Goal: Task Accomplishment & Management: Manage account settings

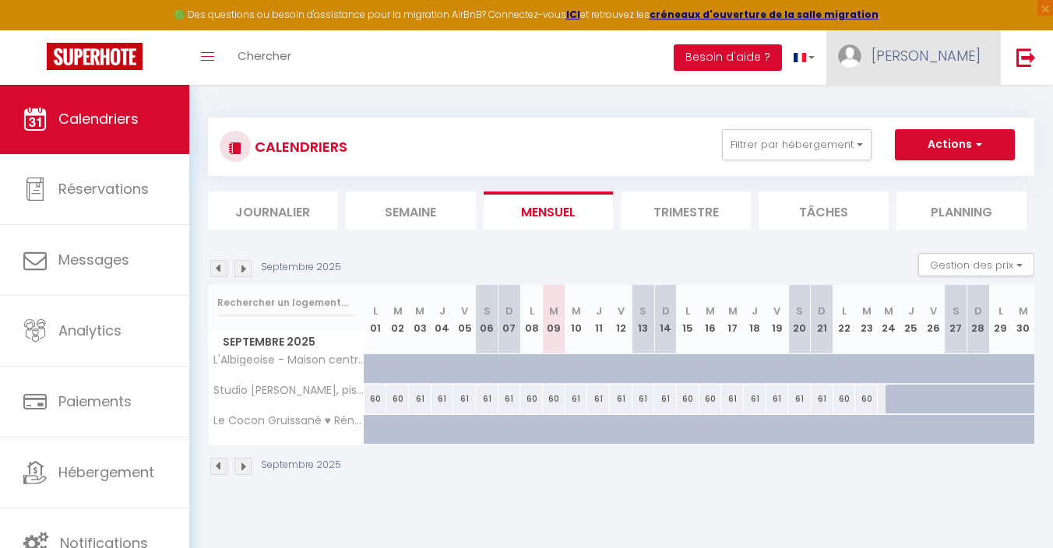
click at [949, 64] on span "[PERSON_NAME]" at bounding box center [925, 55] width 109 height 19
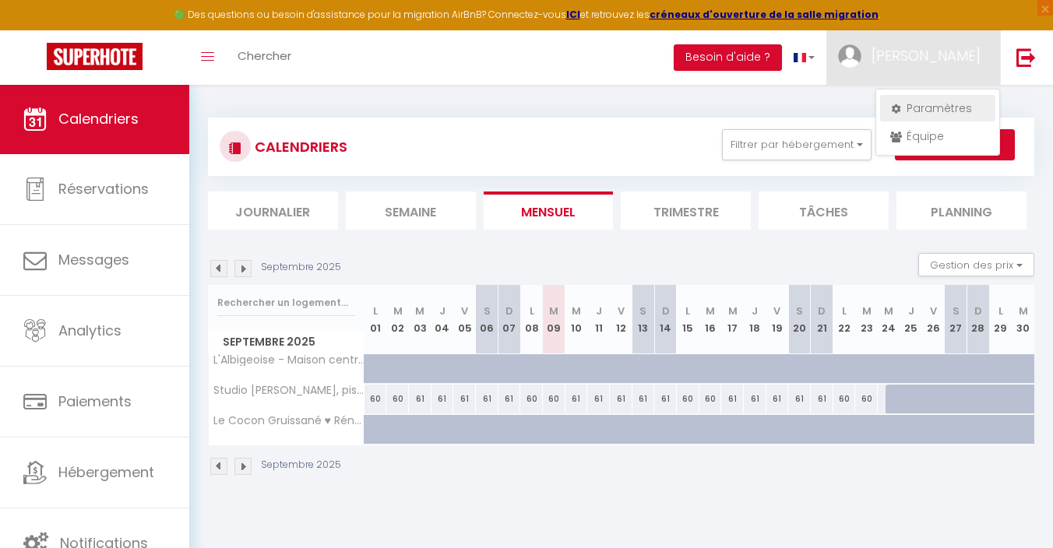
click at [907, 102] on link "Paramètres" at bounding box center [937, 108] width 115 height 26
select select "28"
select select "fr"
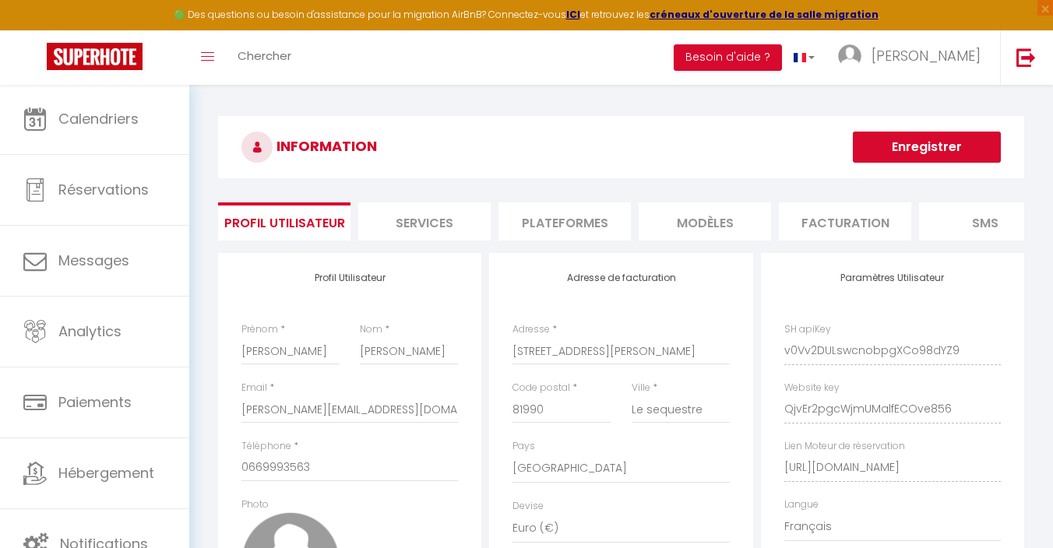
click at [833, 220] on li "Facturation" at bounding box center [844, 221] width 132 height 38
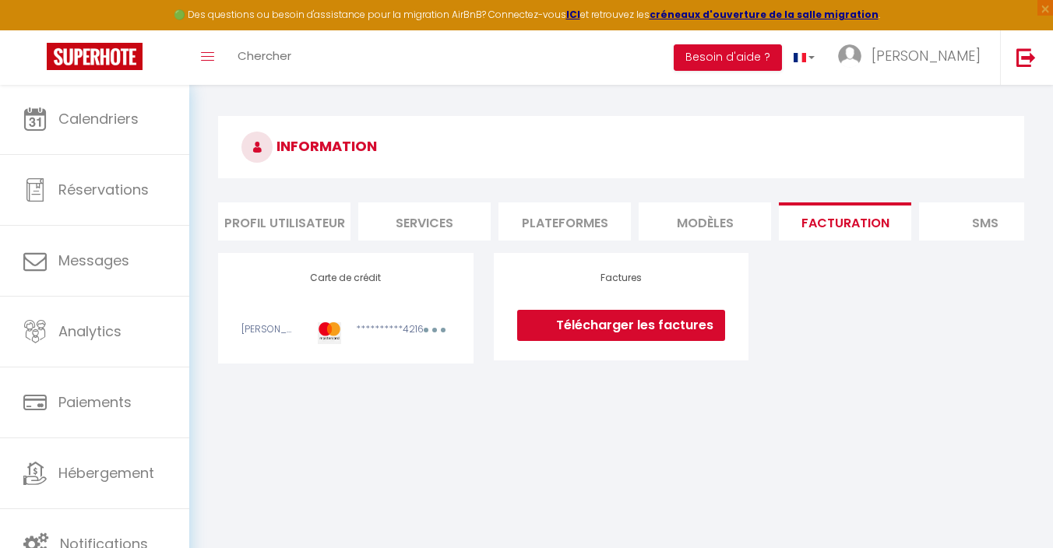
click at [613, 320] on link "Télécharger les factures" at bounding box center [621, 325] width 208 height 31
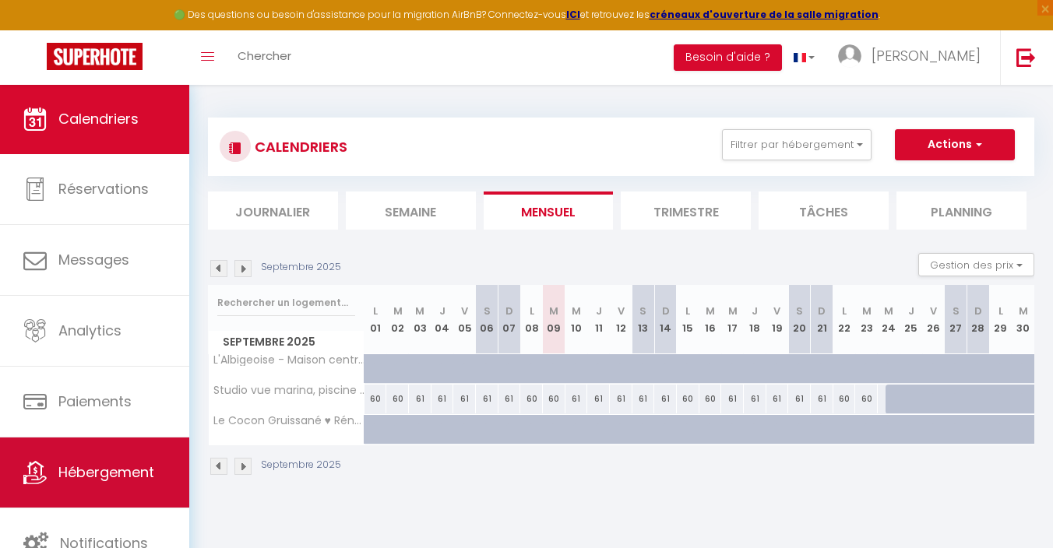
click at [104, 469] on span "Hébergement" at bounding box center [106, 471] width 96 height 19
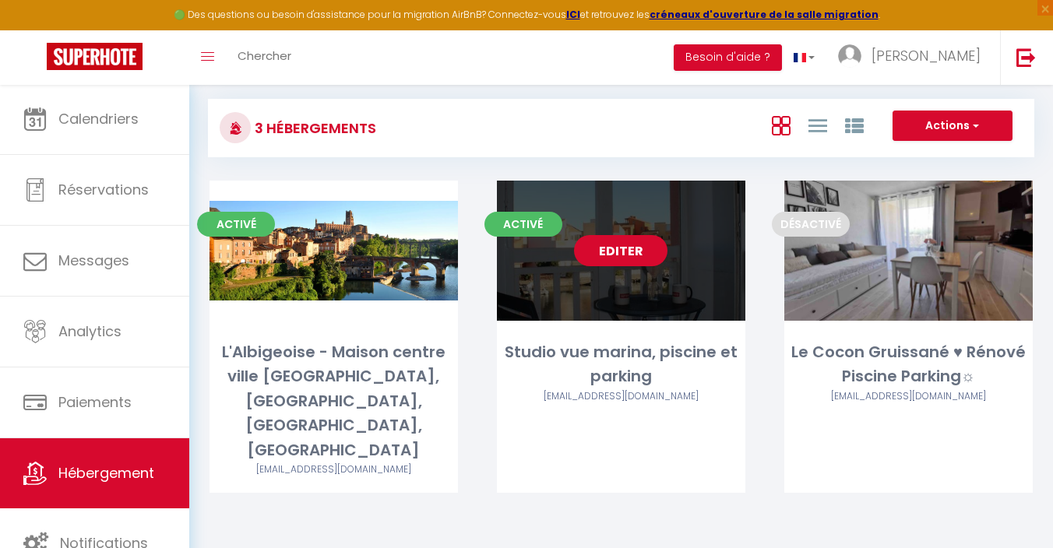
scroll to position [84, 0]
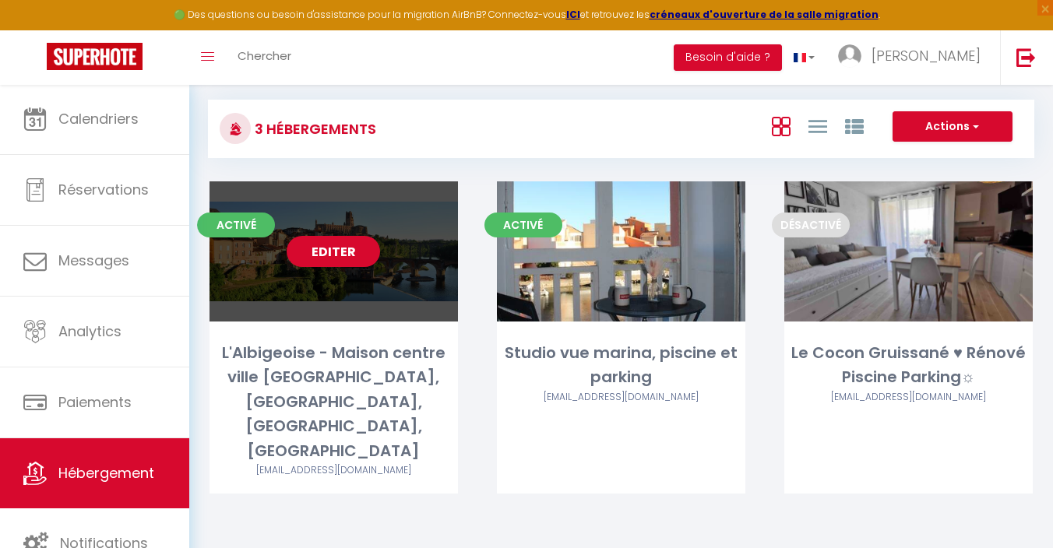
click at [354, 253] on link "Editer" at bounding box center [332, 251] width 93 height 31
select select "3"
select select "2"
select select "1"
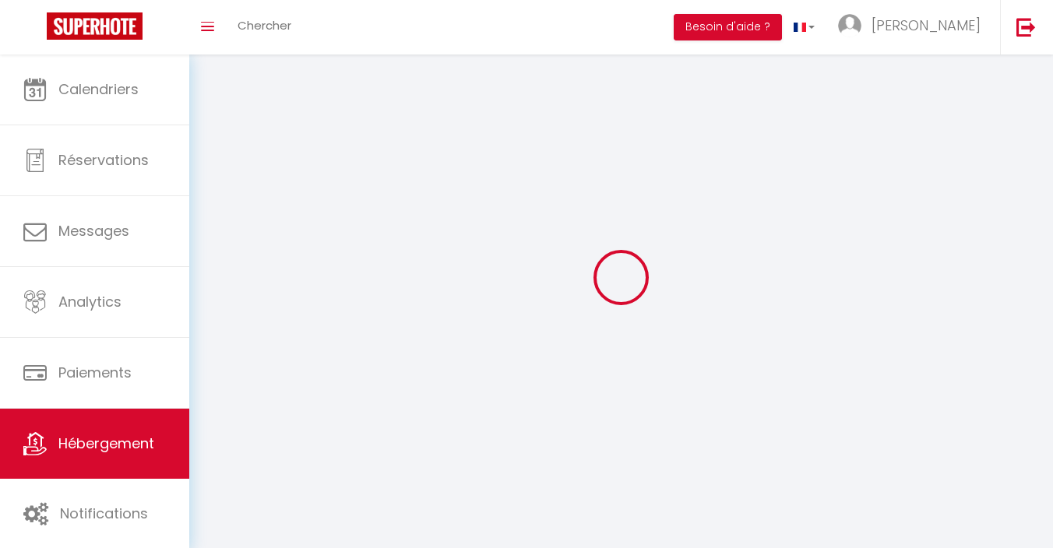
select select
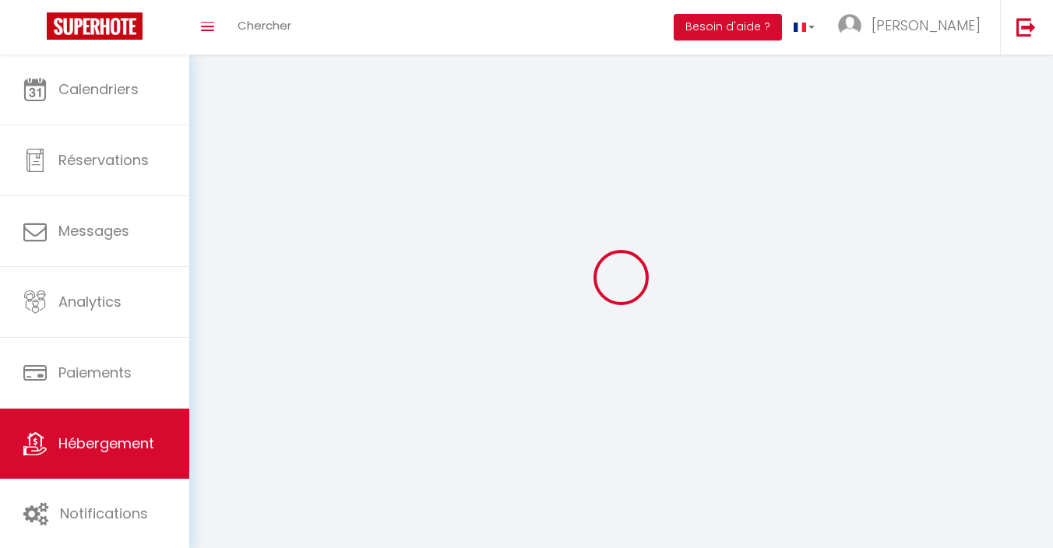
select select
checkbox input "false"
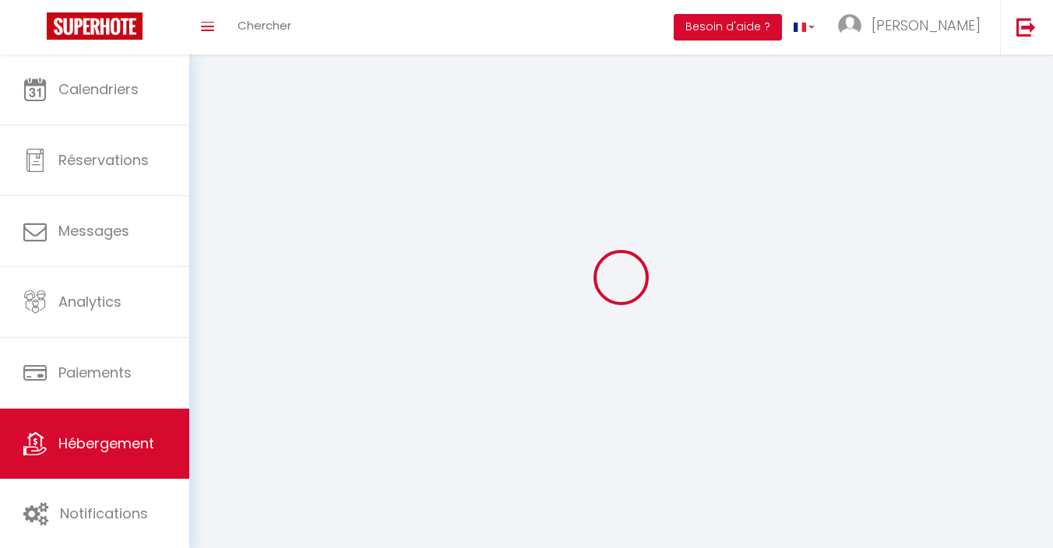
checkbox input "false"
select select
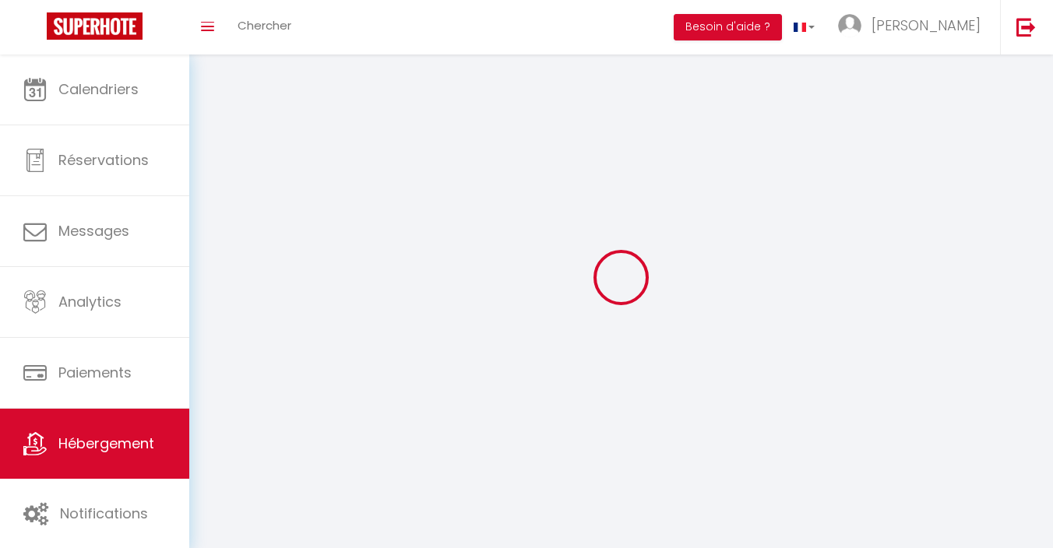
select select
checkbox input "false"
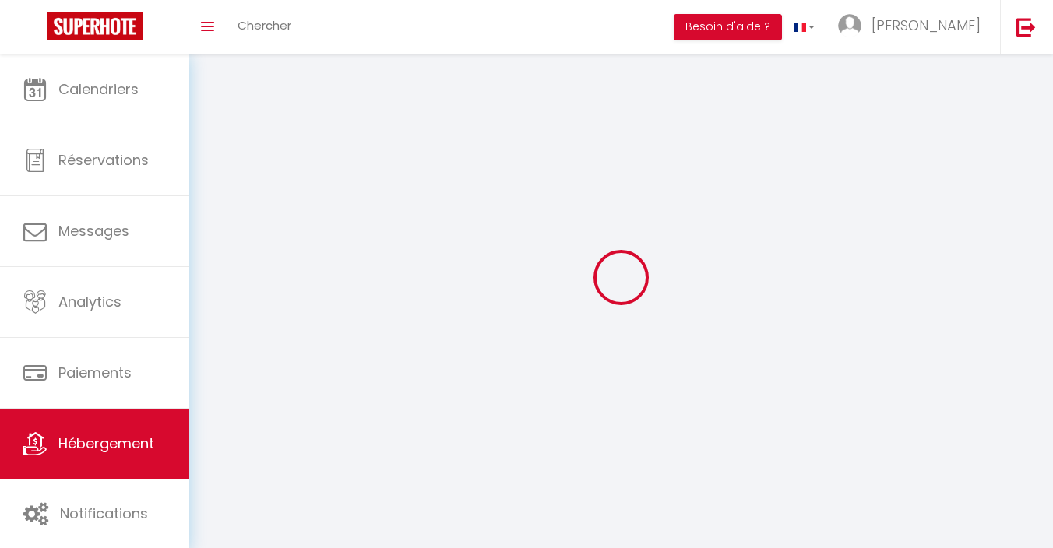
checkbox input "false"
select select
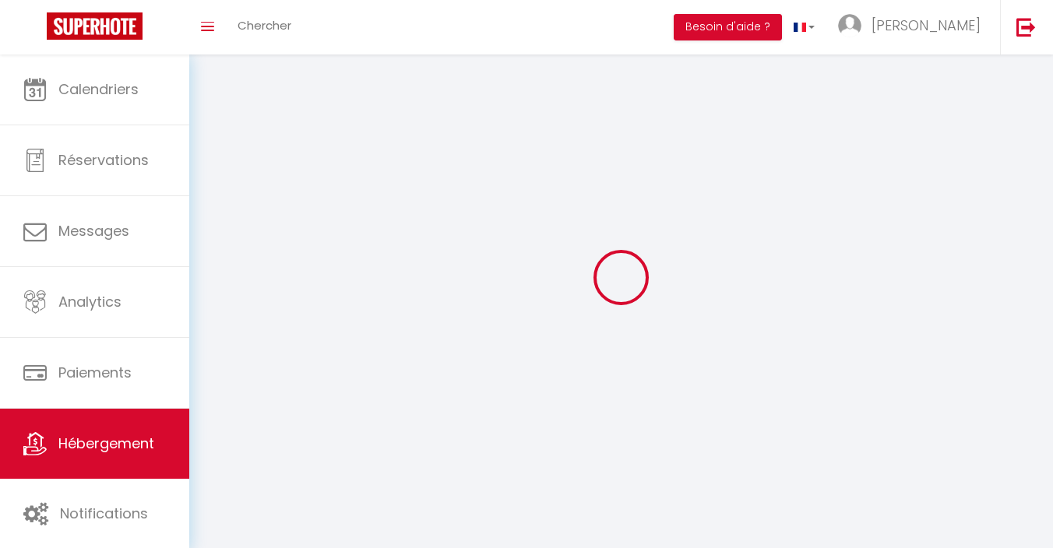
select select
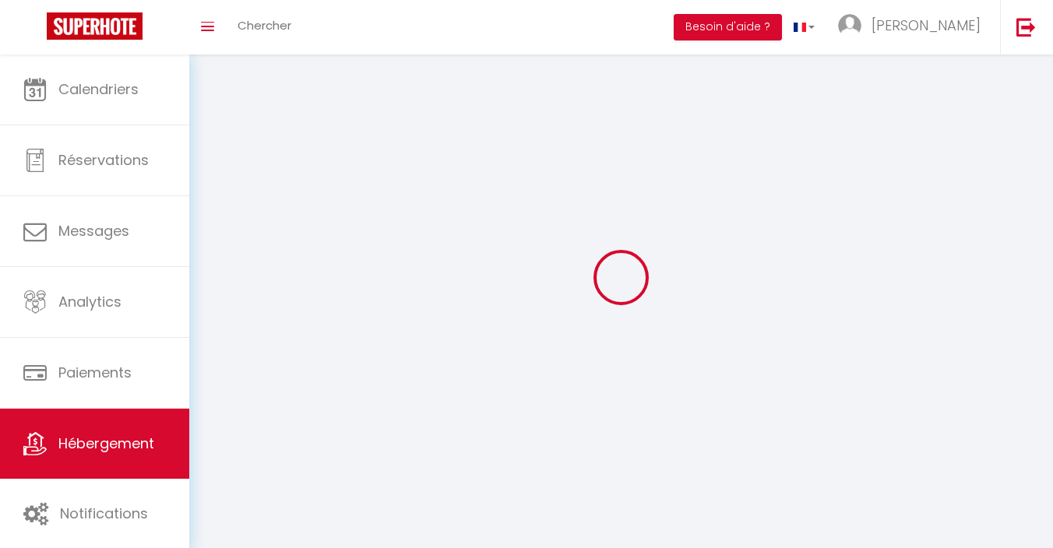
checkbox input "false"
select select
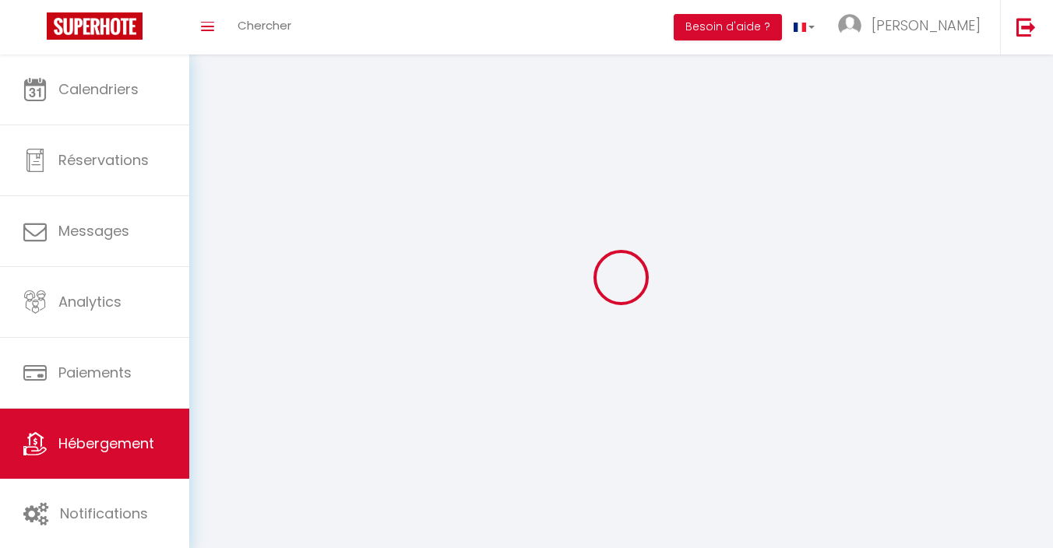
select select
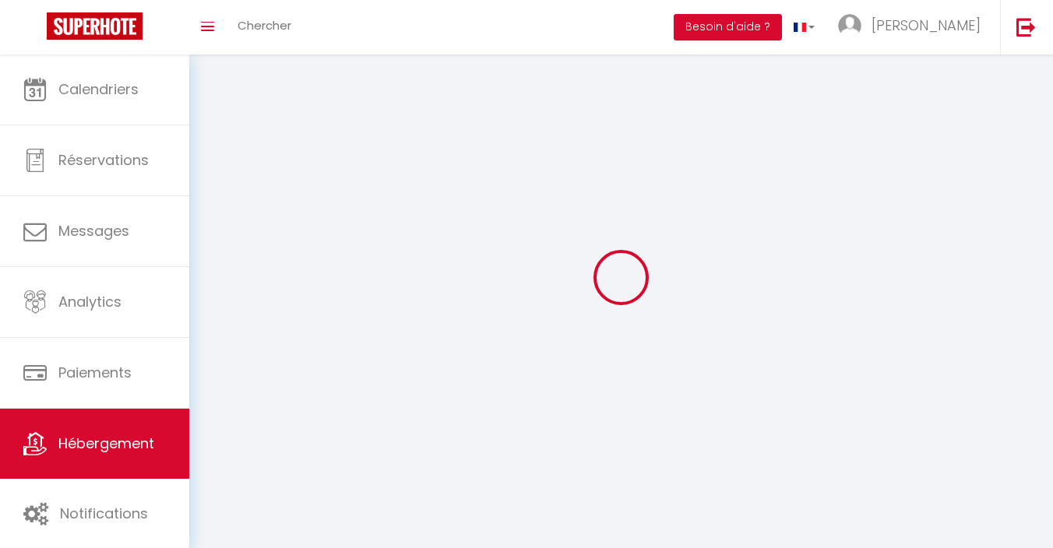
select select
checkbox input "false"
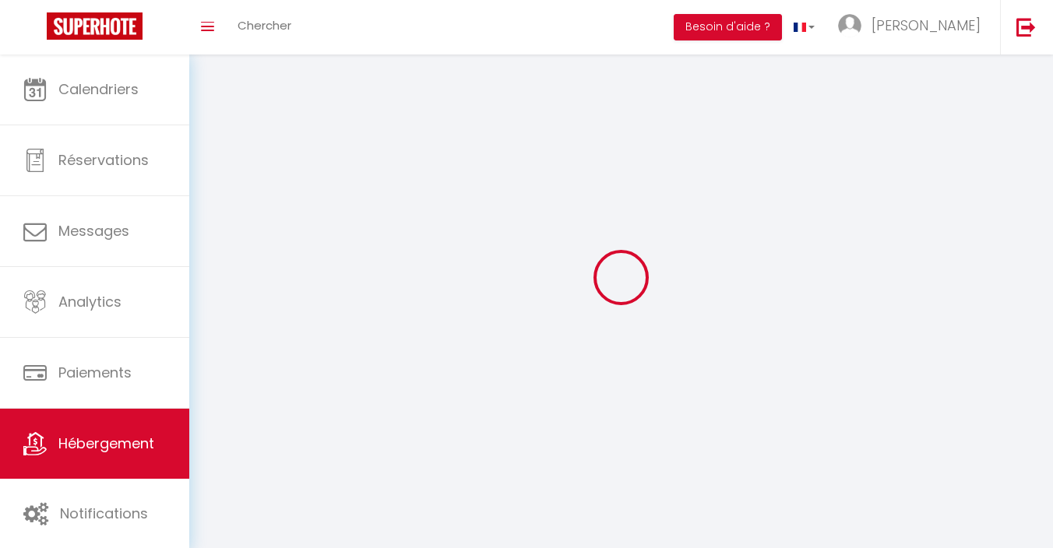
select select
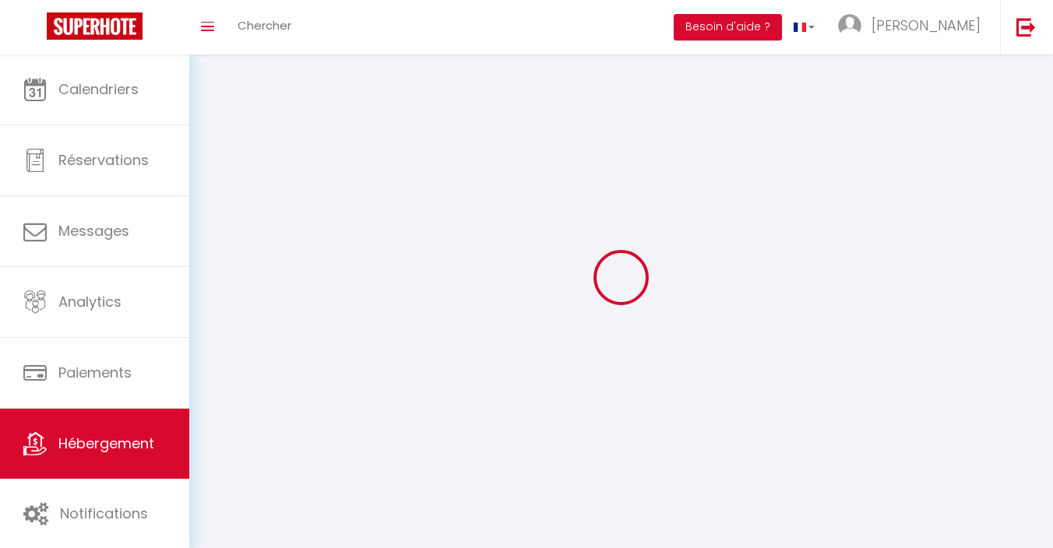
select select
checkbox input "false"
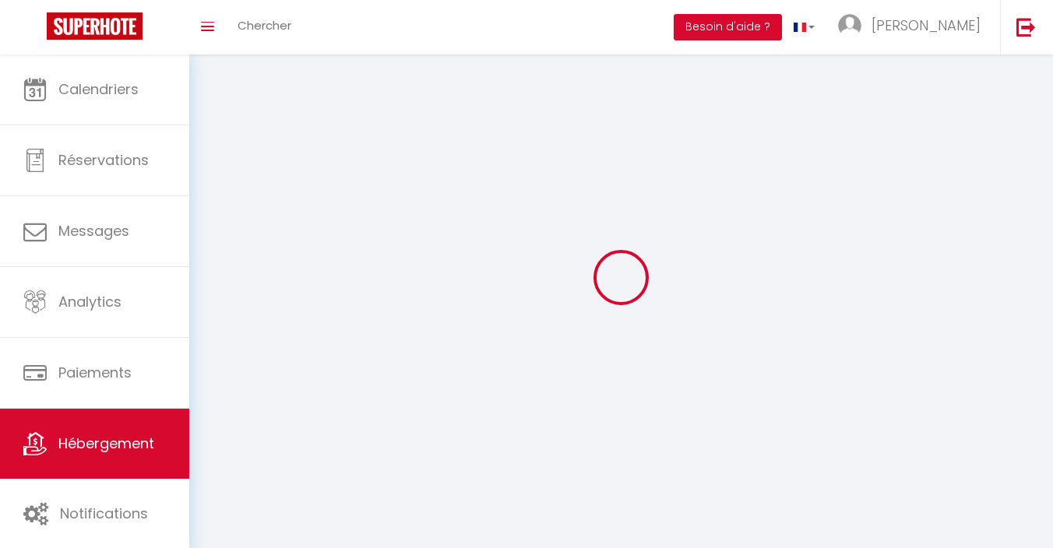
checkbox input "false"
select select
select select "1"
select select
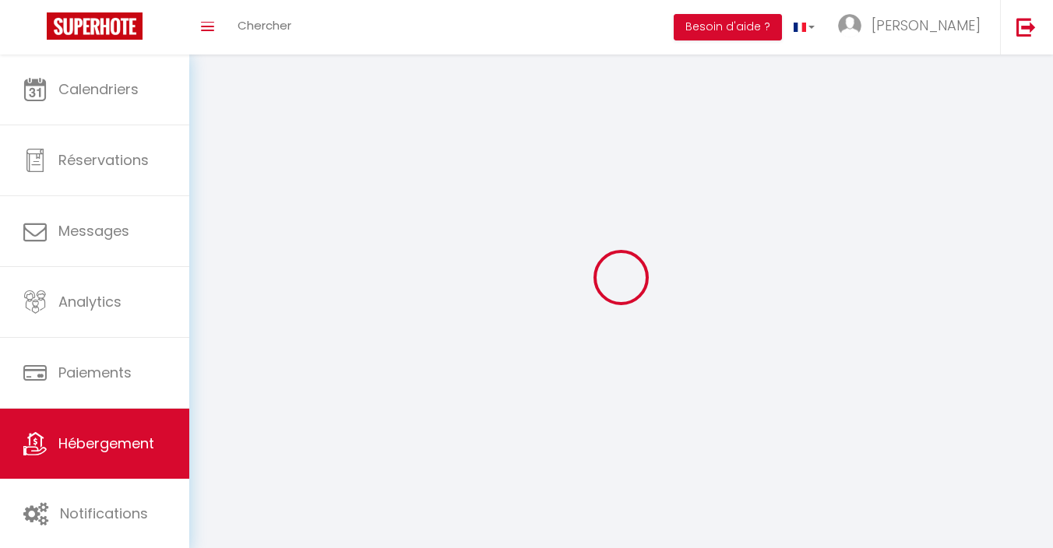
select select "28"
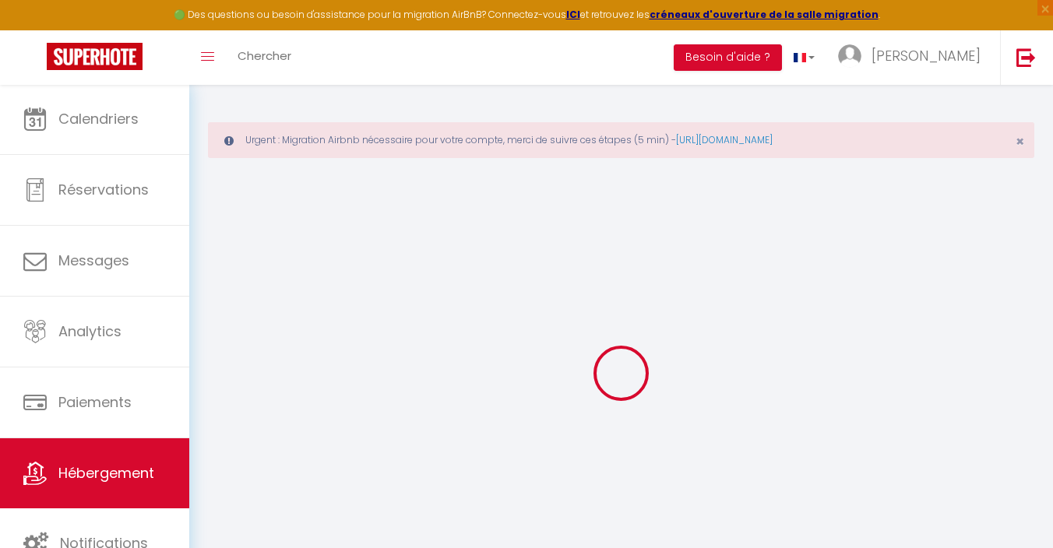
select select
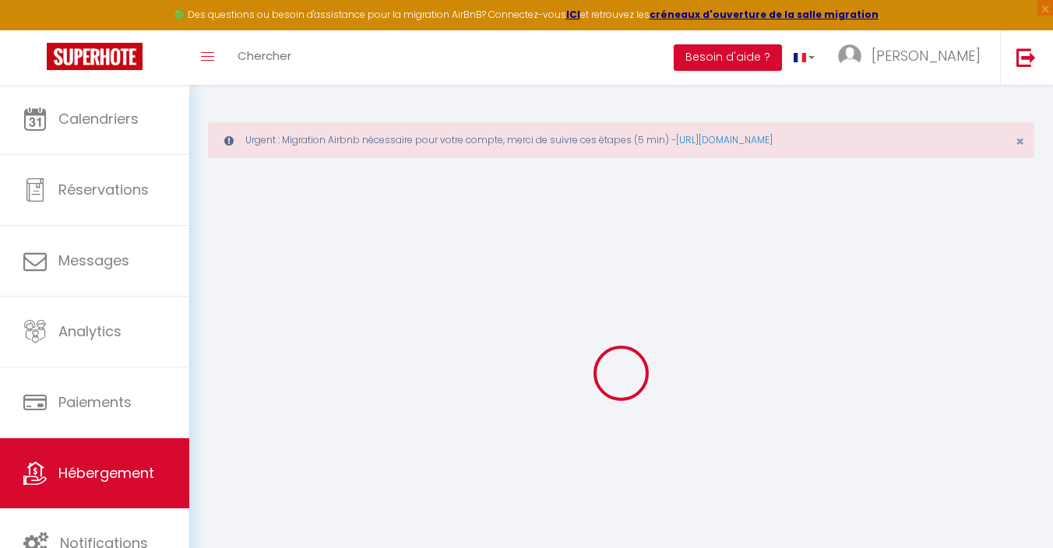
select select
checkbox input "false"
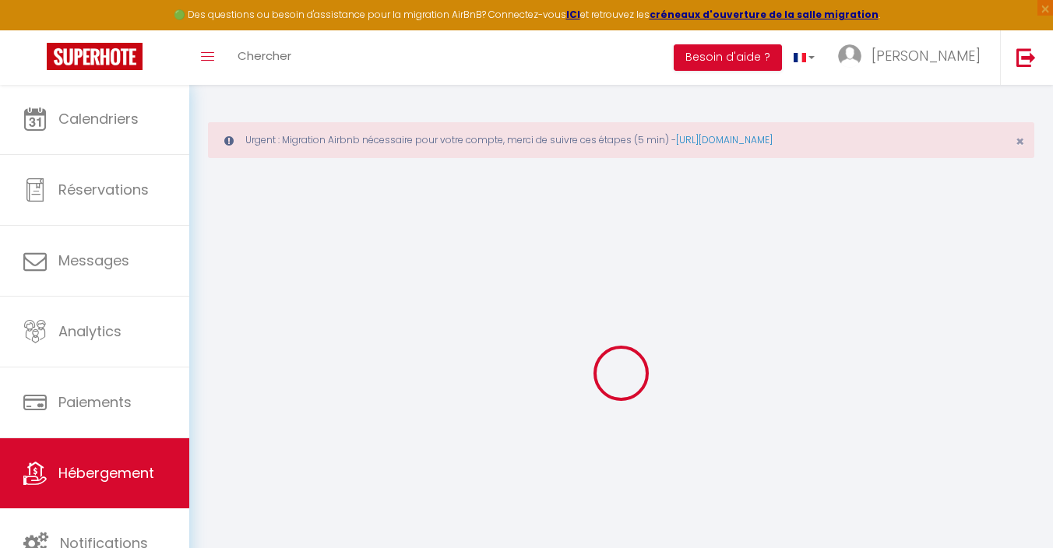
select select
type input "L'Albigeoise - Maison centre ville [GEOGRAPHIC_DATA], [GEOGRAPHIC_DATA], [GEOGR…"
type input "[PERSON_NAME]"
type input "Amelie"
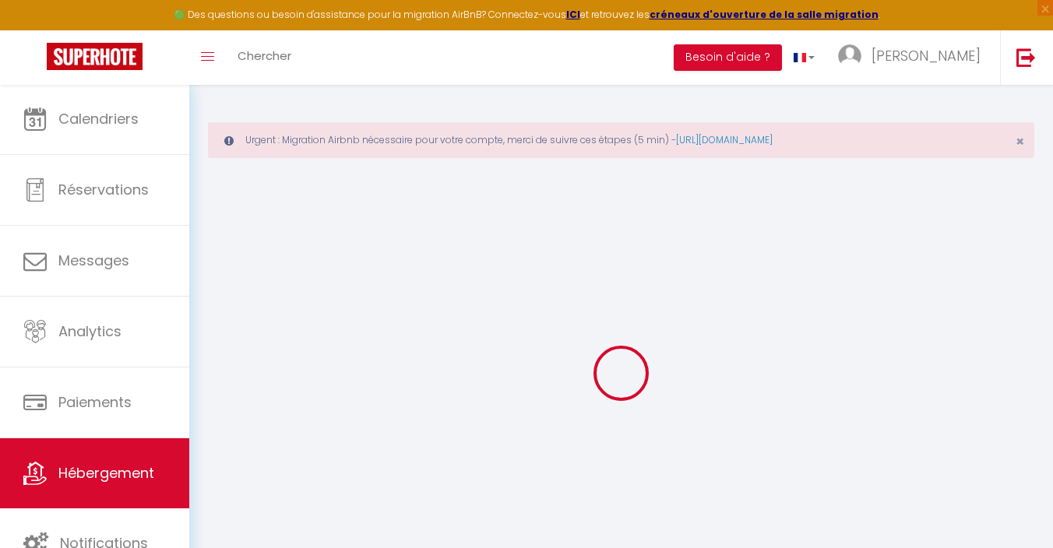
select select "houses"
select select "6"
select select "3"
type input "89"
type input "55"
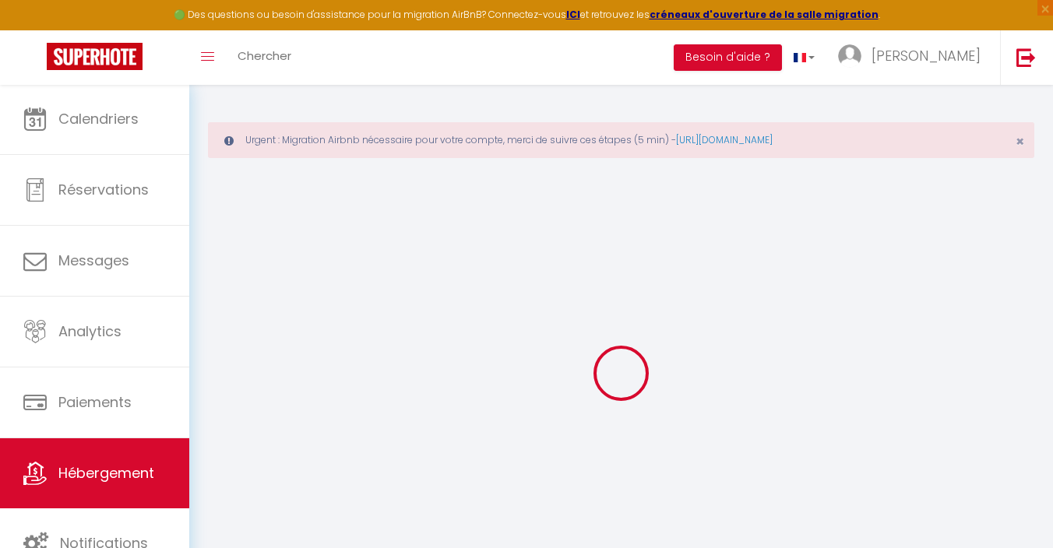
type input "500"
select select
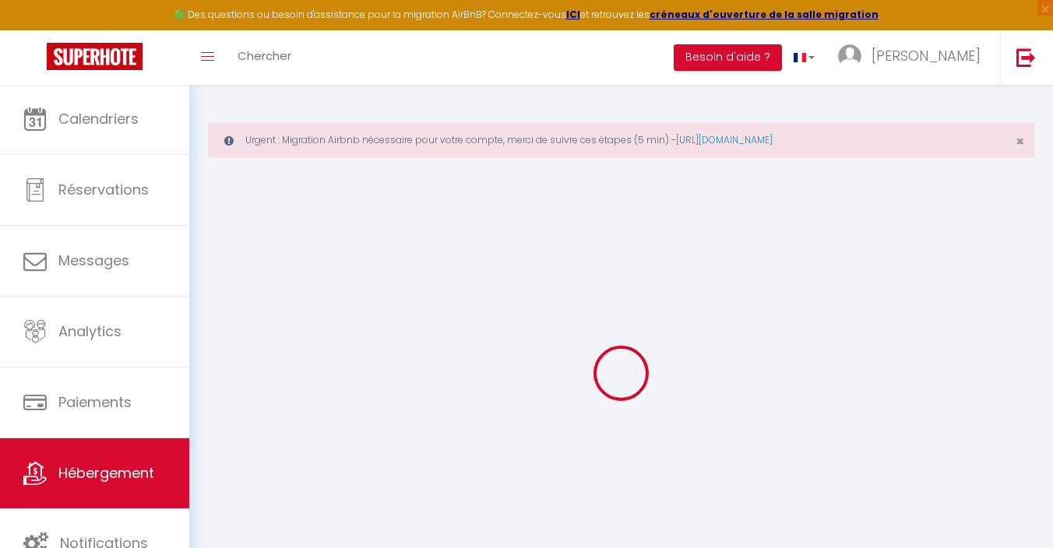
select select
type input "[STREET_ADDRESS]"
type input "81000"
type input "Albi"
type input "[EMAIL_ADDRESS][DOMAIN_NAME]"
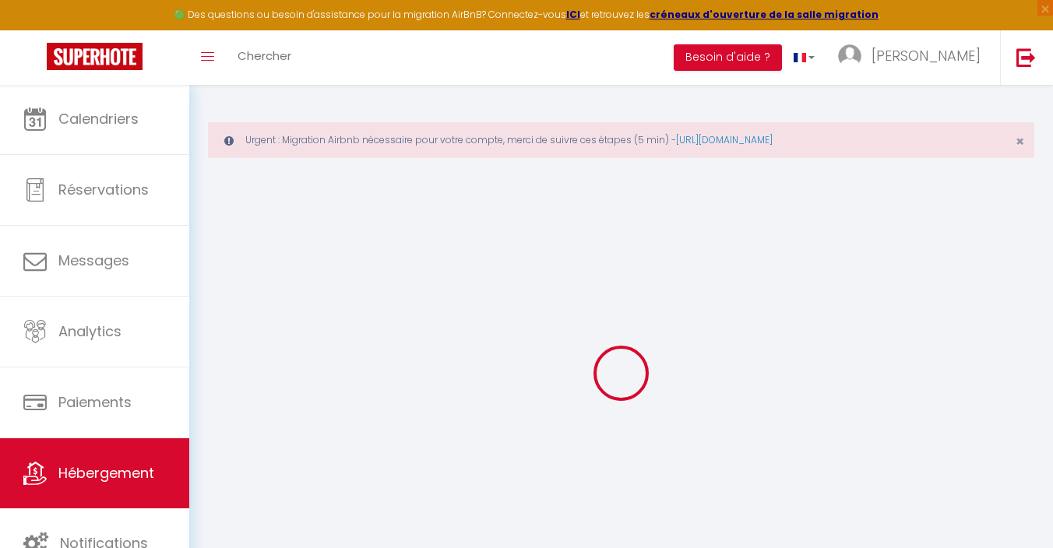
select select "11682"
checkbox input "false"
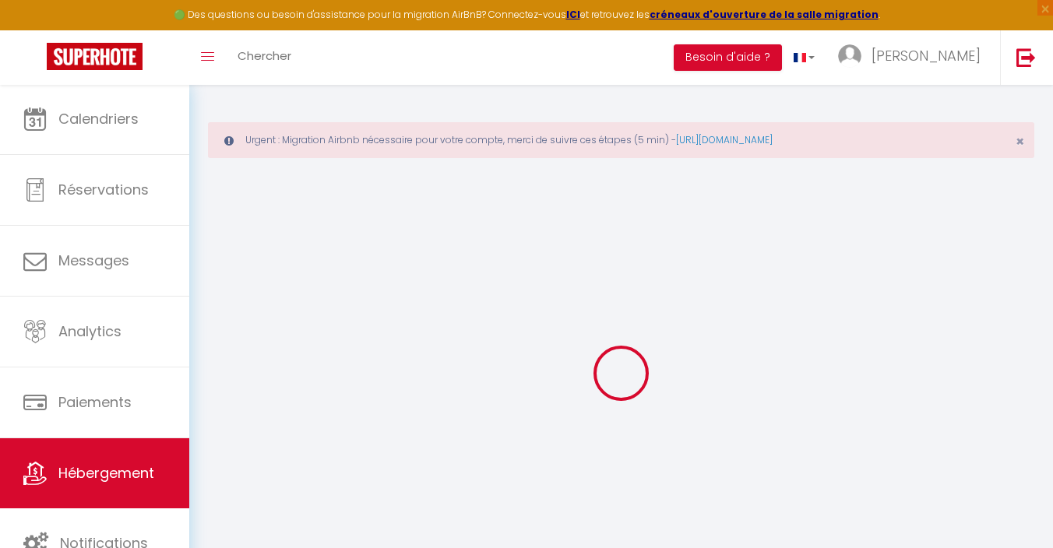
type input "0"
type input "55"
type input "0"
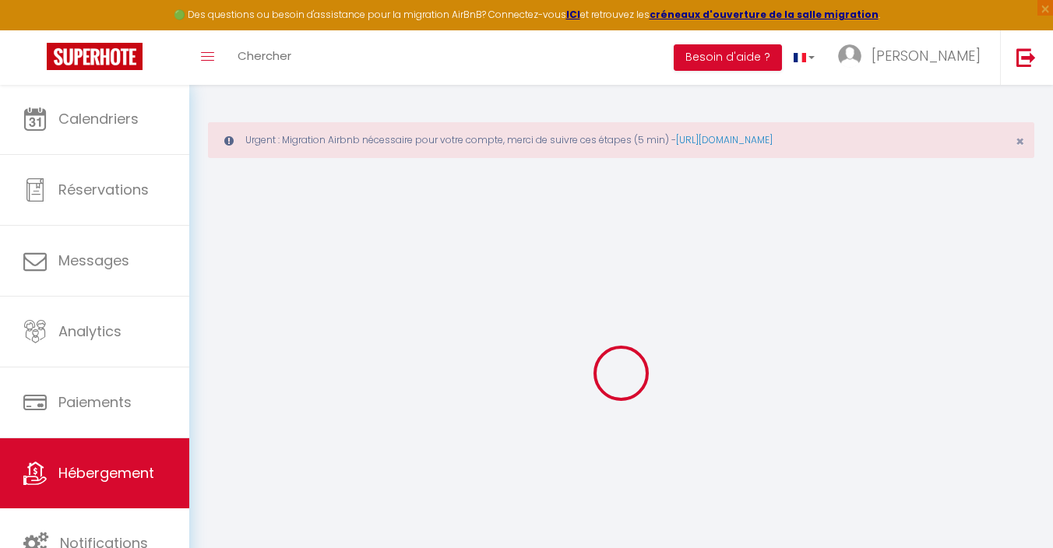
select select "24062"
select select
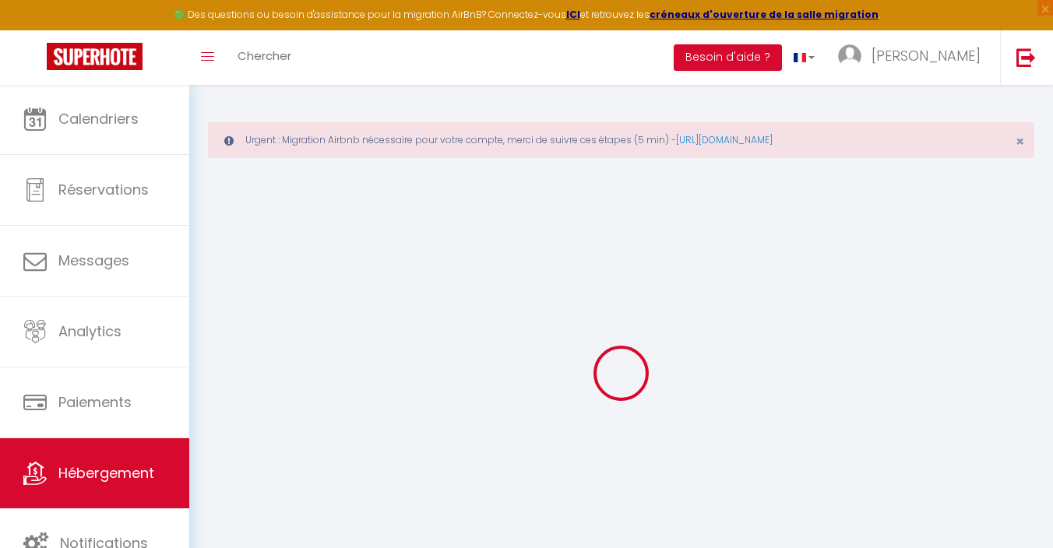
select select
checkbox input "false"
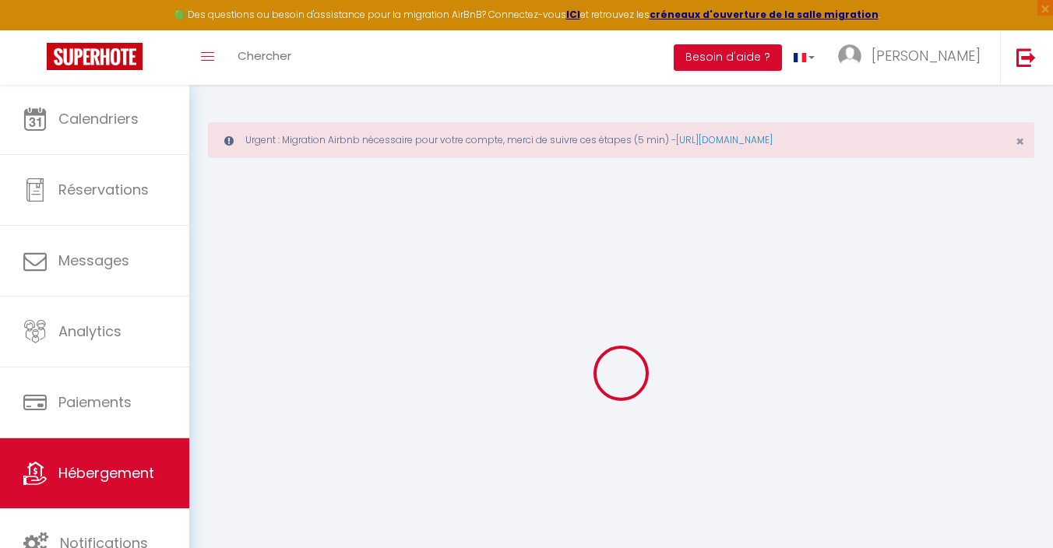
select select
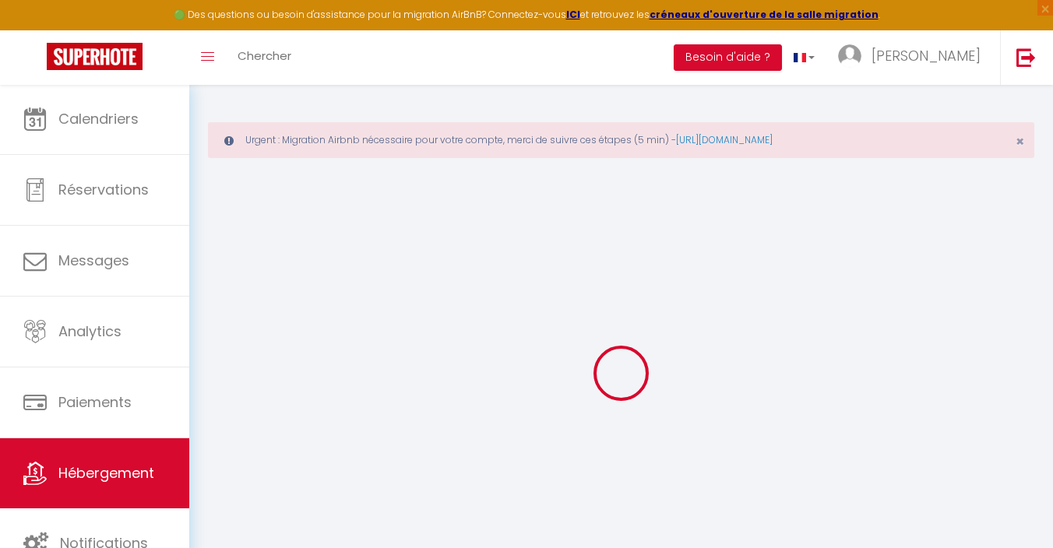
checkbox input "false"
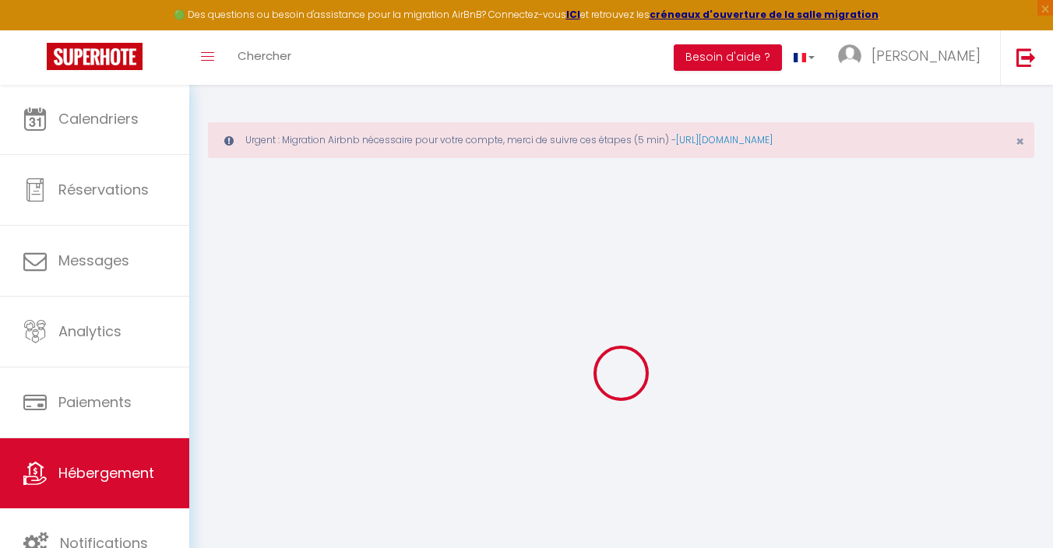
checkbox input "false"
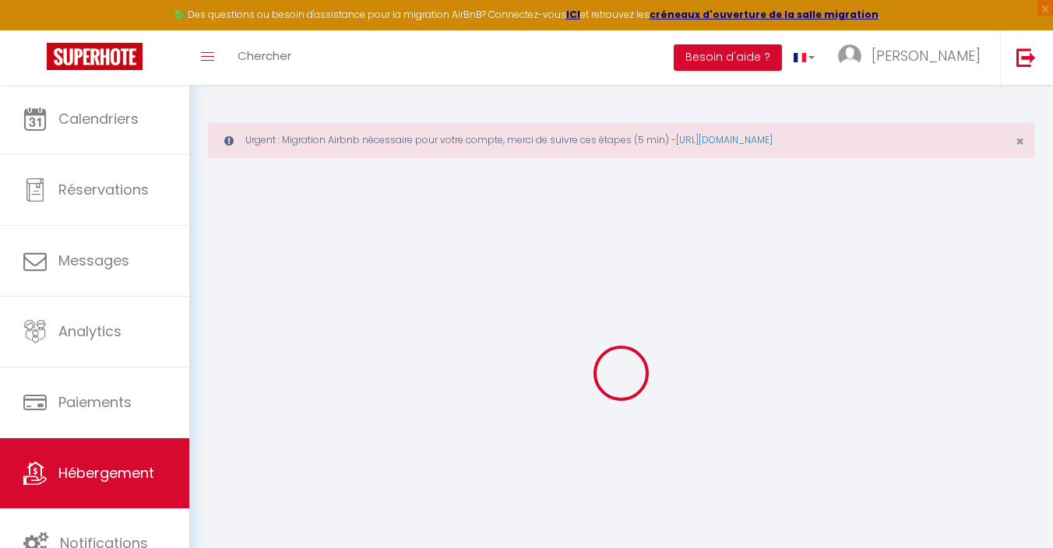
checkbox input "false"
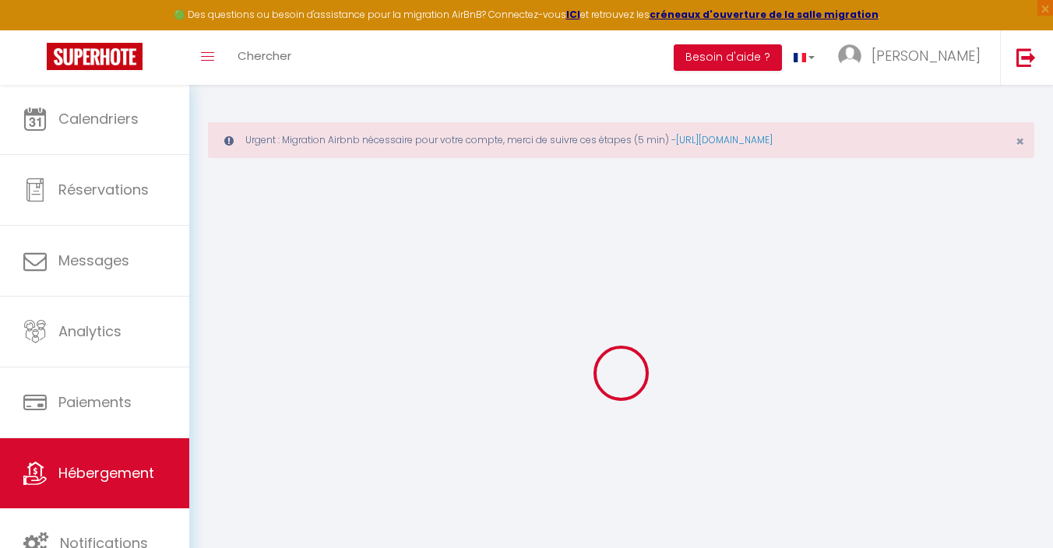
checkbox input "false"
select select "16:00"
select select "23:45"
select select "10:30"
select select "30"
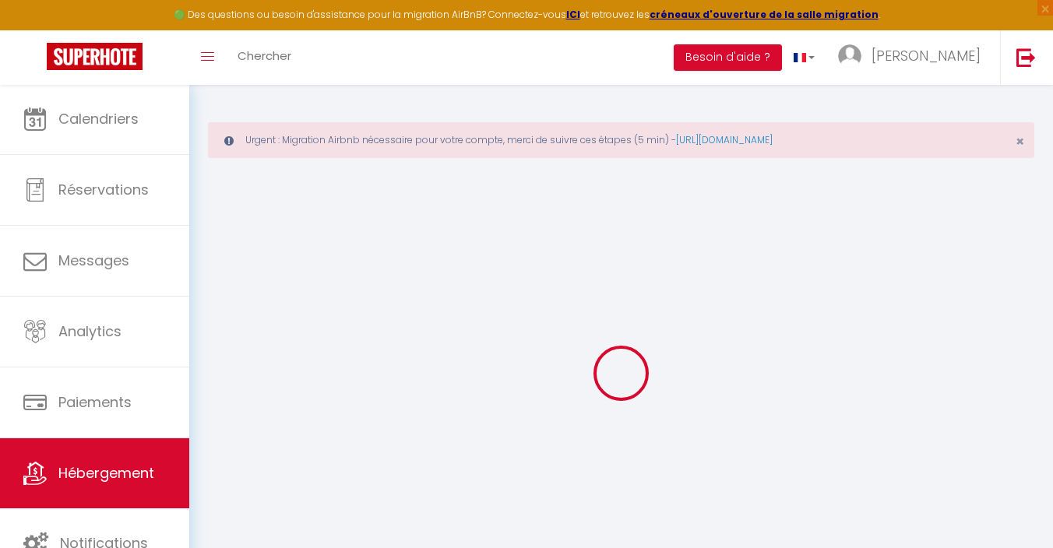
select select "120"
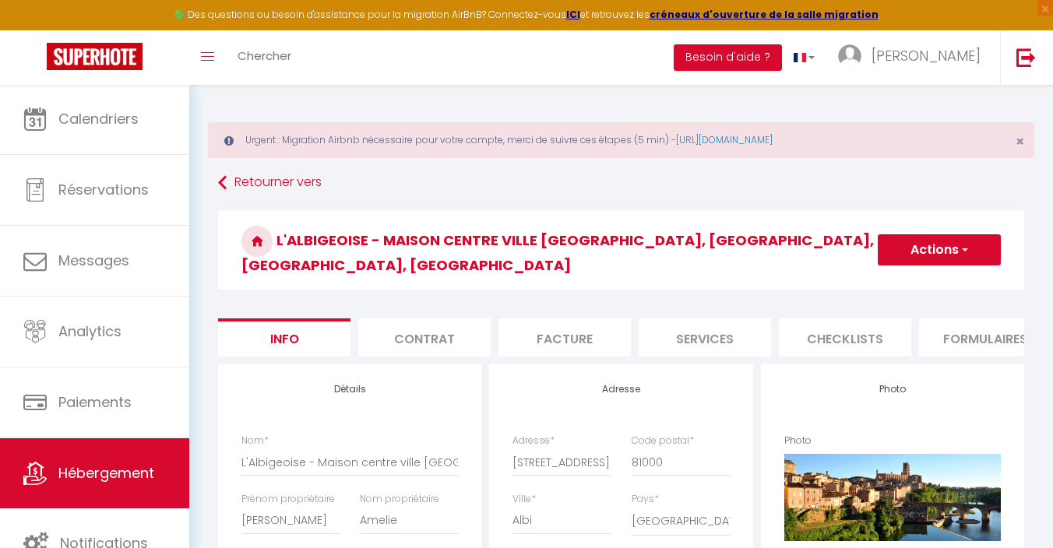
click at [954, 244] on button "Actions" at bounding box center [938, 249] width 123 height 31
checkbox input "false"
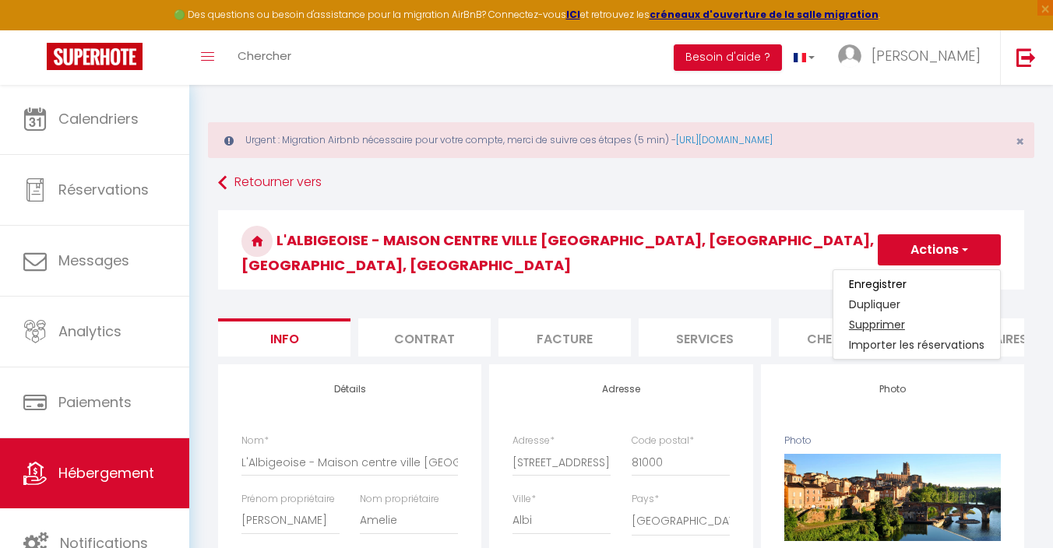
click at [880, 317] on link "Supprimer" at bounding box center [916, 325] width 167 height 20
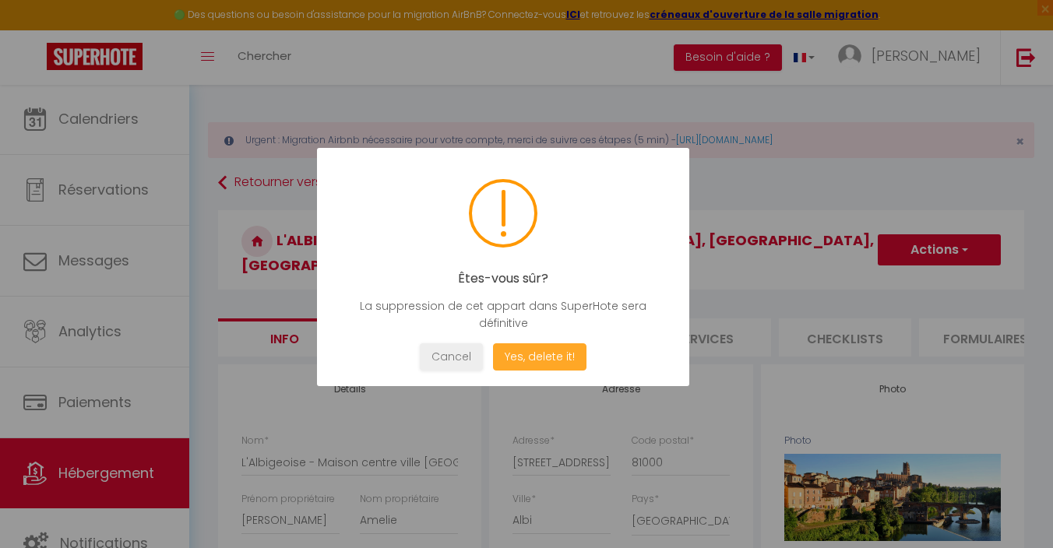
click at [529, 358] on button "Yes, delete it!" at bounding box center [539, 356] width 93 height 27
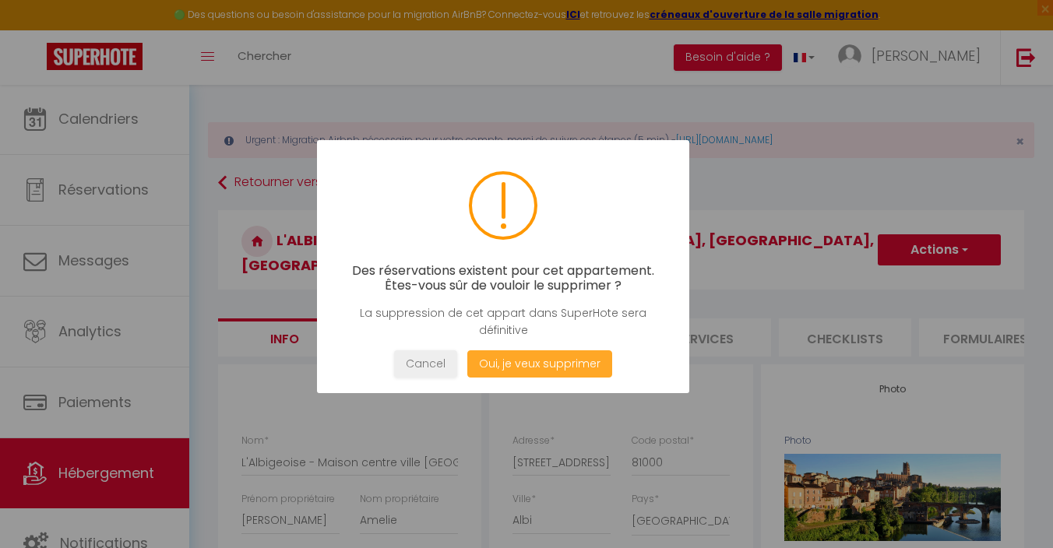
click at [526, 360] on button "Oui, je veux supprimer" at bounding box center [539, 363] width 145 height 27
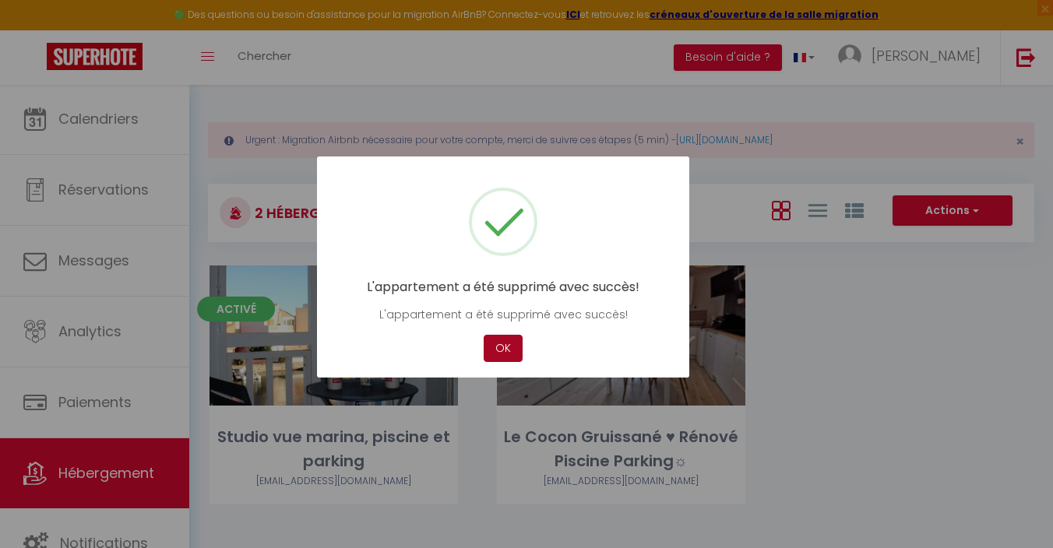
click at [491, 355] on button "OK" at bounding box center [502, 348] width 39 height 27
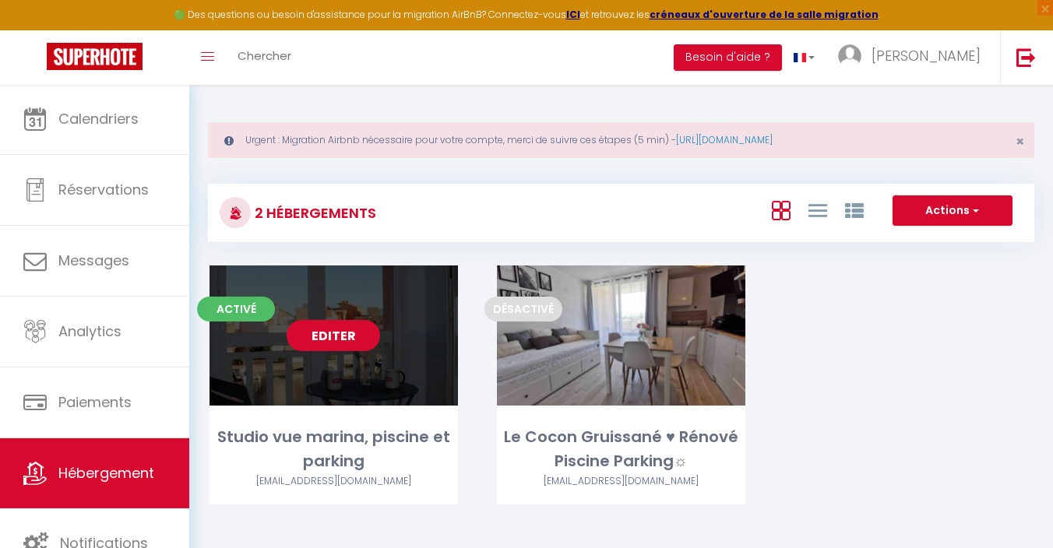
click at [329, 340] on link "Editer" at bounding box center [332, 335] width 93 height 31
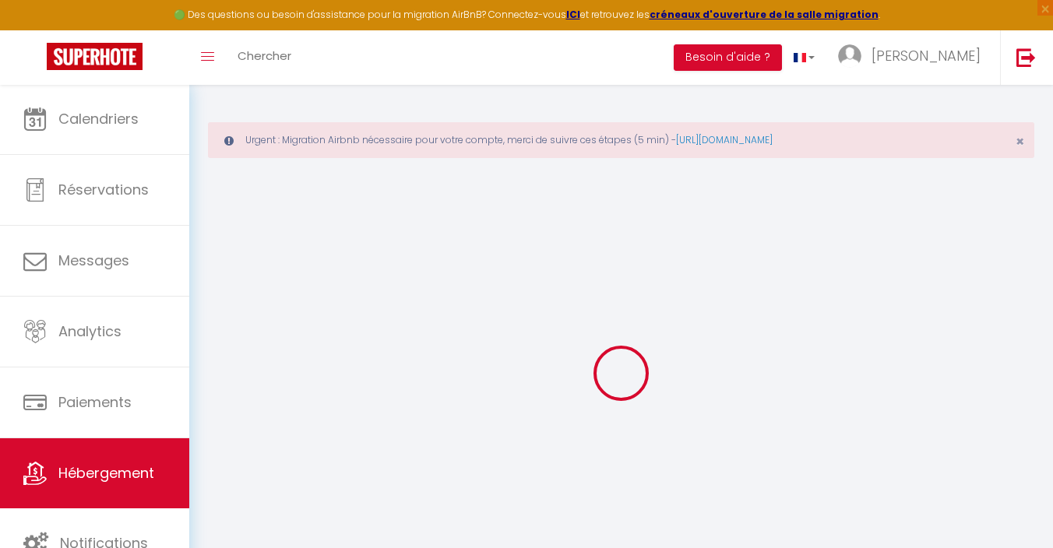
type input "[EMAIL_ADDRESS][DOMAIN_NAME]"
type input "11176284"
select select "+ 12 %"
select select
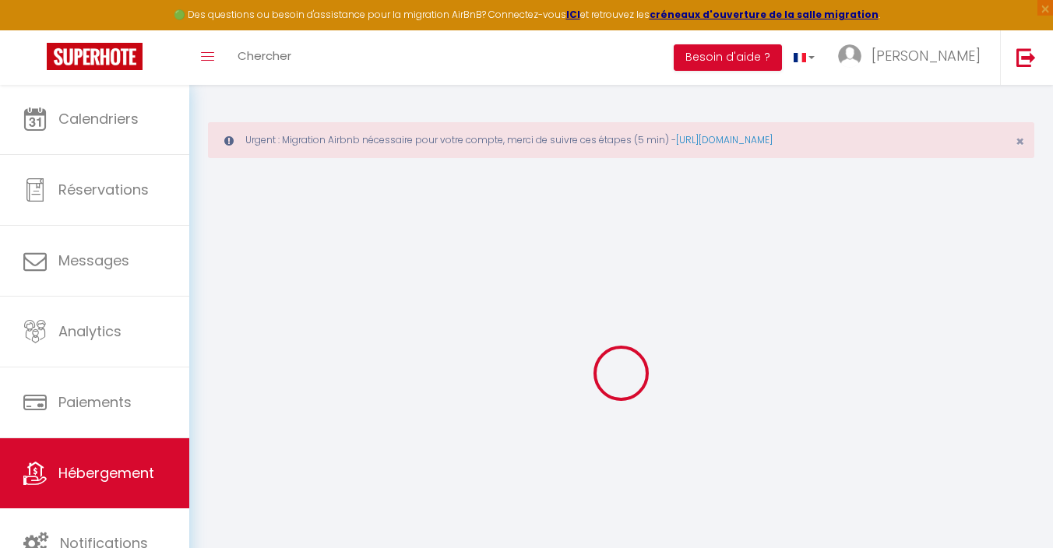
checkbox input "false"
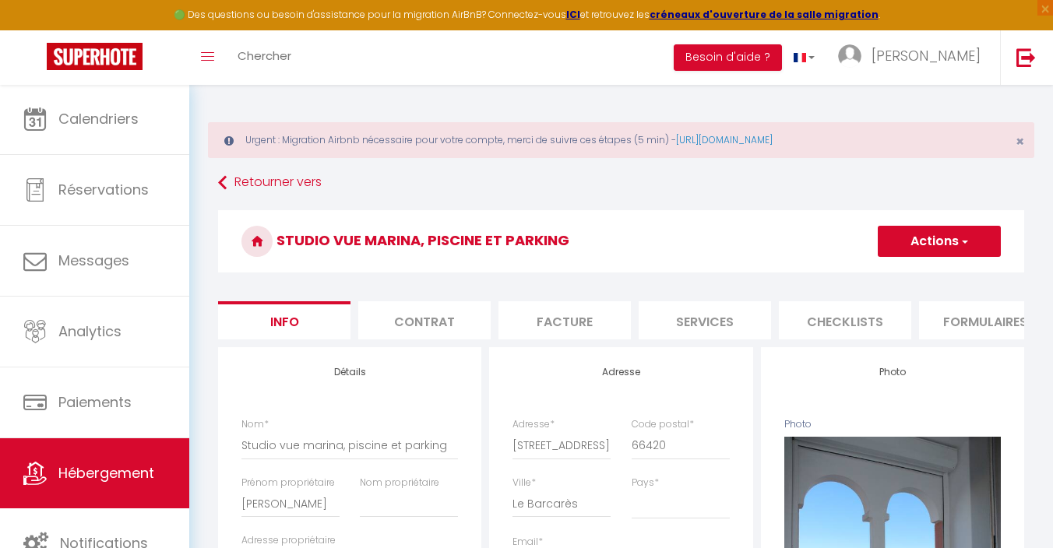
select select
checkbox input "false"
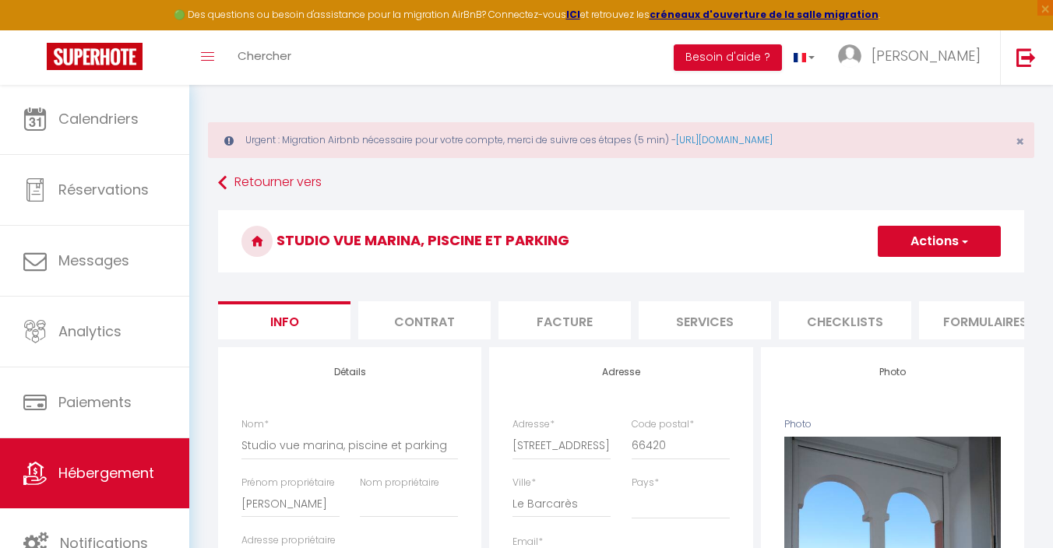
select select "1502-851501415635298899"
click at [741, 320] on li "Plateformes" at bounding box center [729, 320] width 132 height 38
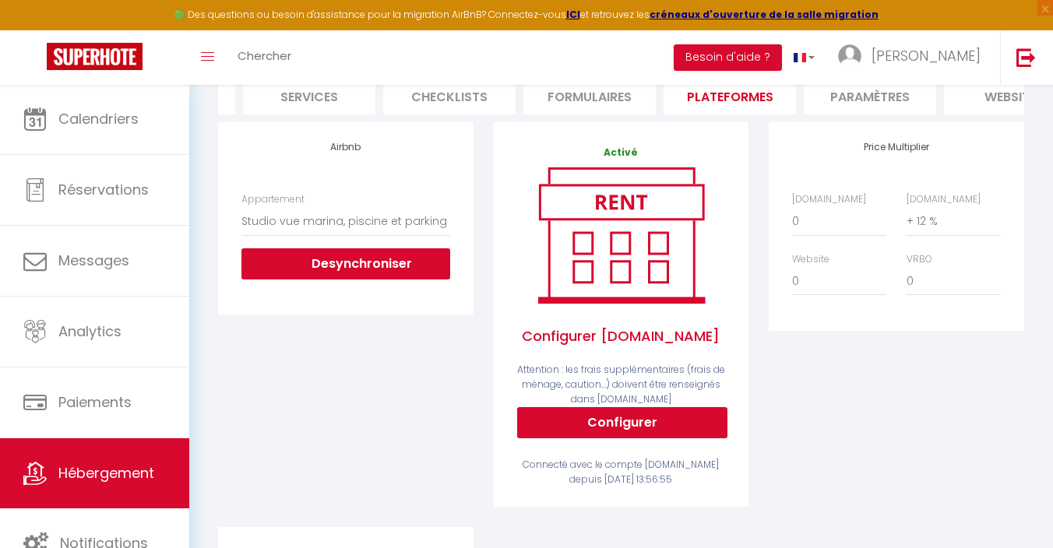
scroll to position [227, 0]
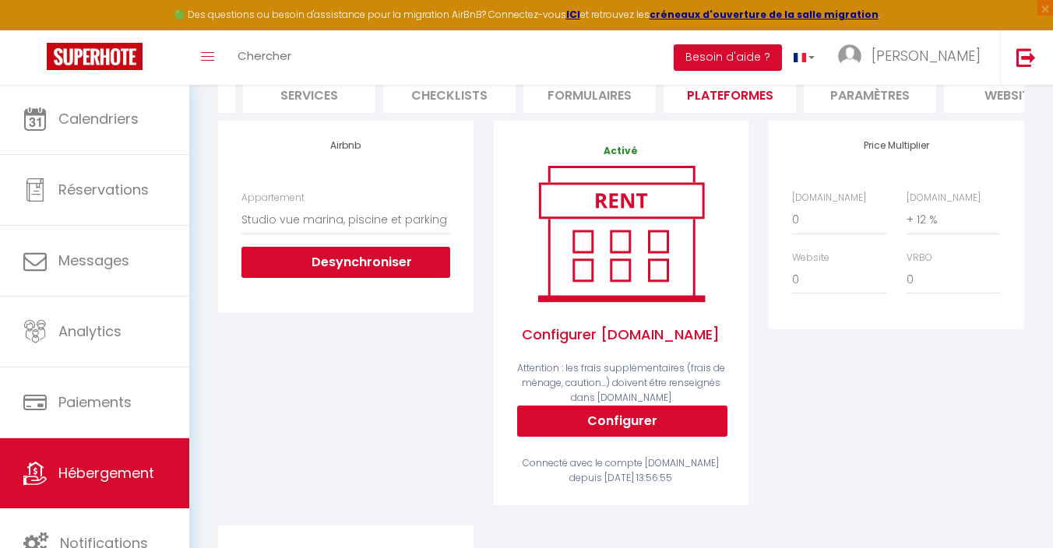
click at [603, 410] on button "Configurer" at bounding box center [622, 421] width 210 height 31
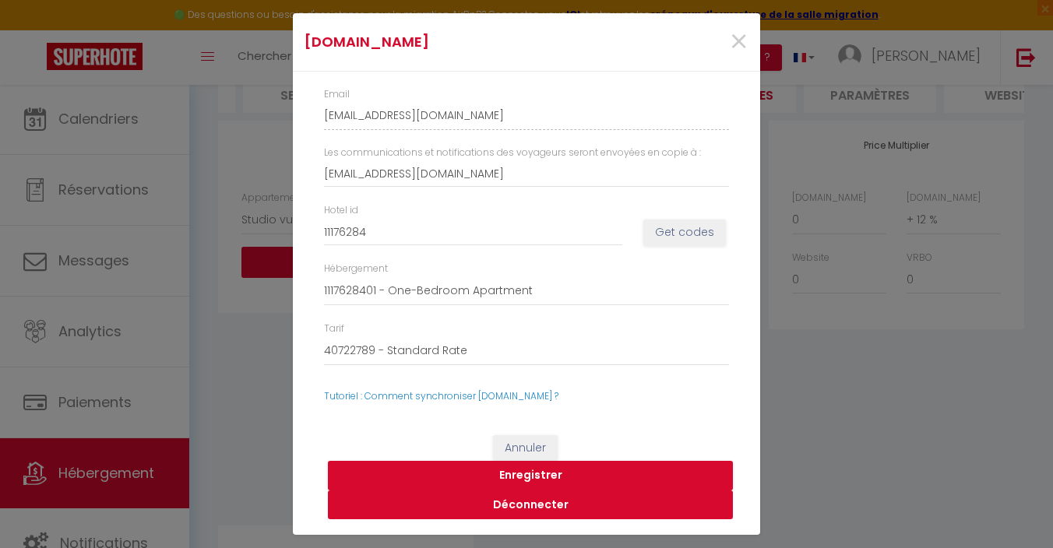
click at [508, 503] on button "Déconnecter" at bounding box center [530, 505] width 405 height 30
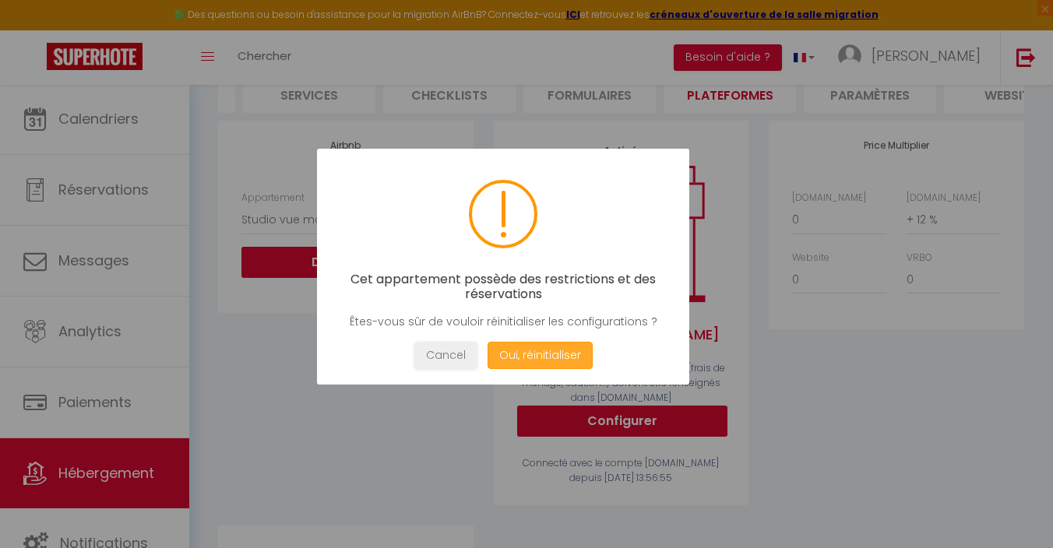
click at [521, 353] on button "Oui, réinitialiser" at bounding box center [539, 355] width 105 height 27
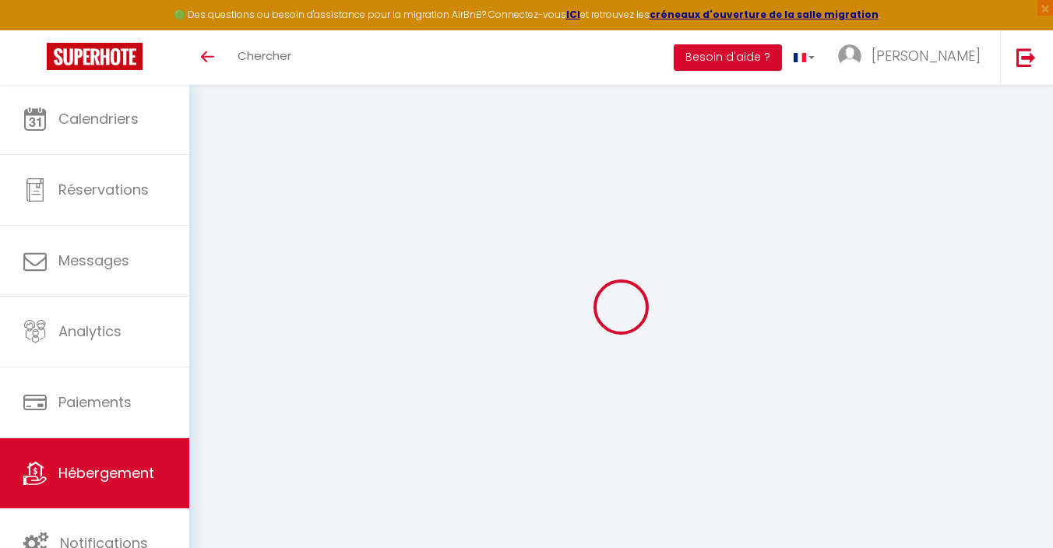
select select "1502-851501415635298899"
select select "+ 12 %"
